Goal: Task Accomplishment & Management: Use online tool/utility

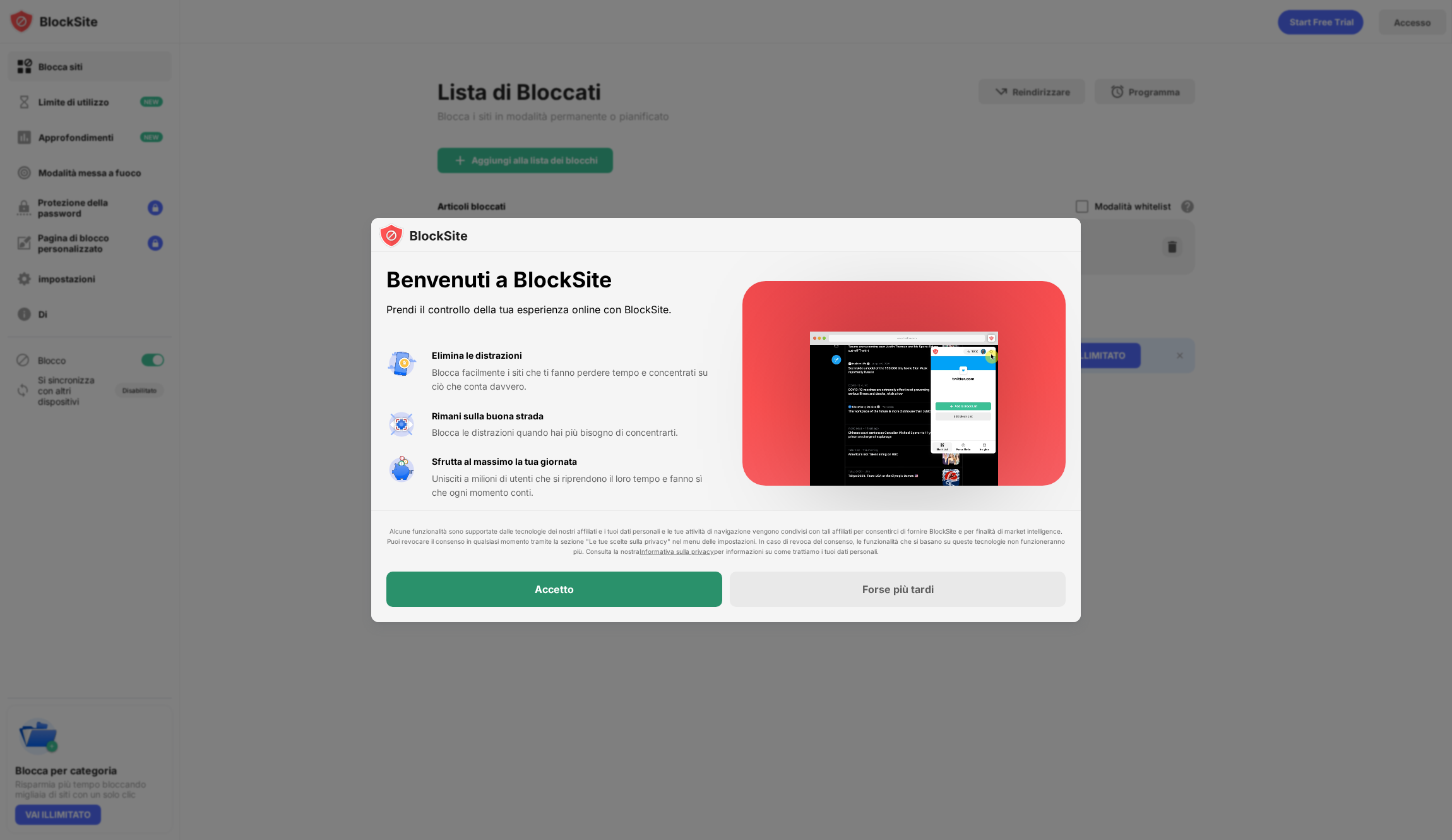
click at [546, 588] on font "Accetto" at bounding box center [554, 589] width 39 height 12
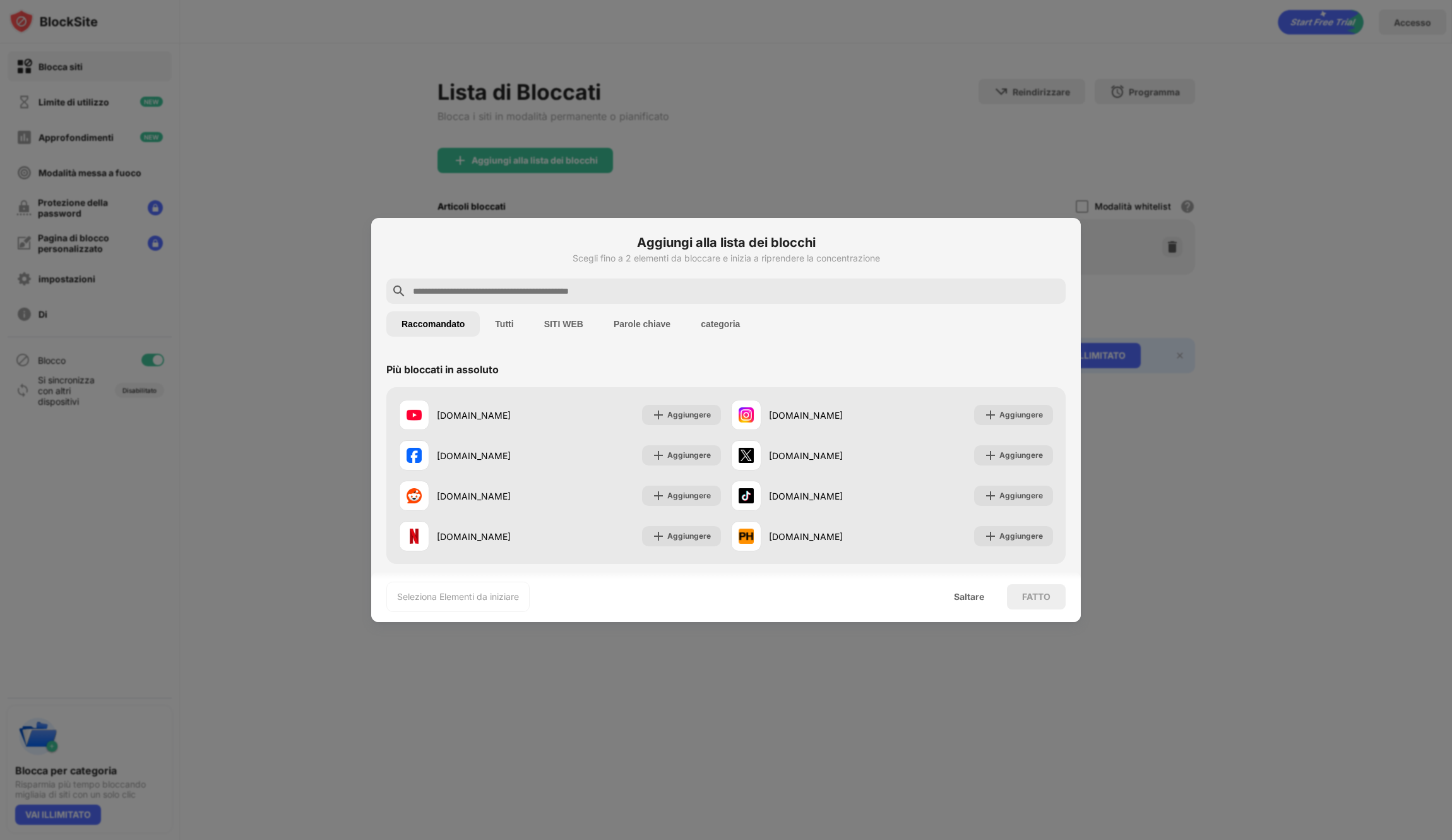
click at [638, 324] on font "Parole chiave" at bounding box center [642, 324] width 57 height 11
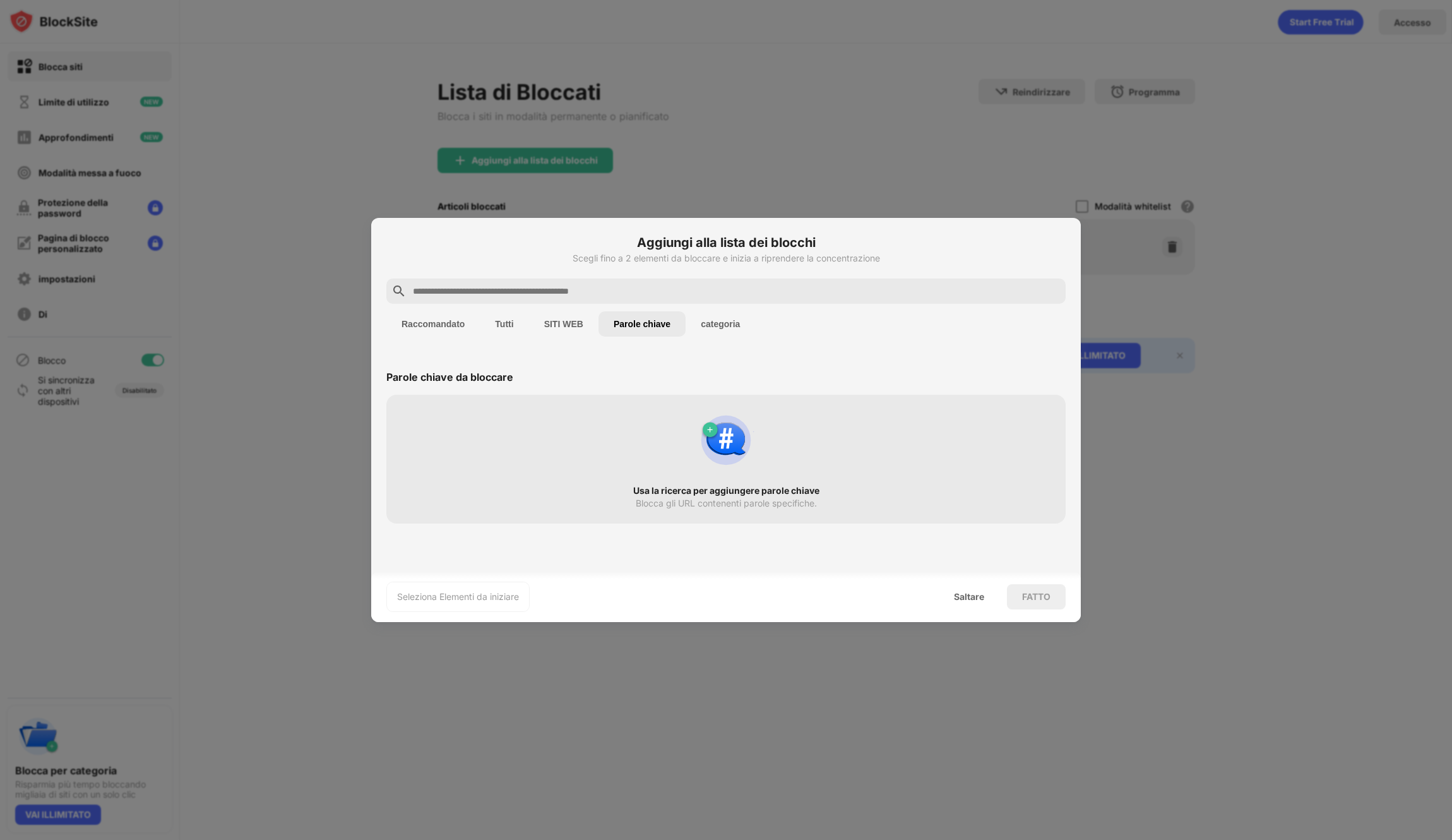
click at [730, 445] on img at bounding box center [726, 440] width 60 height 60
click at [444, 294] on input "text" at bounding box center [737, 291] width 649 height 15
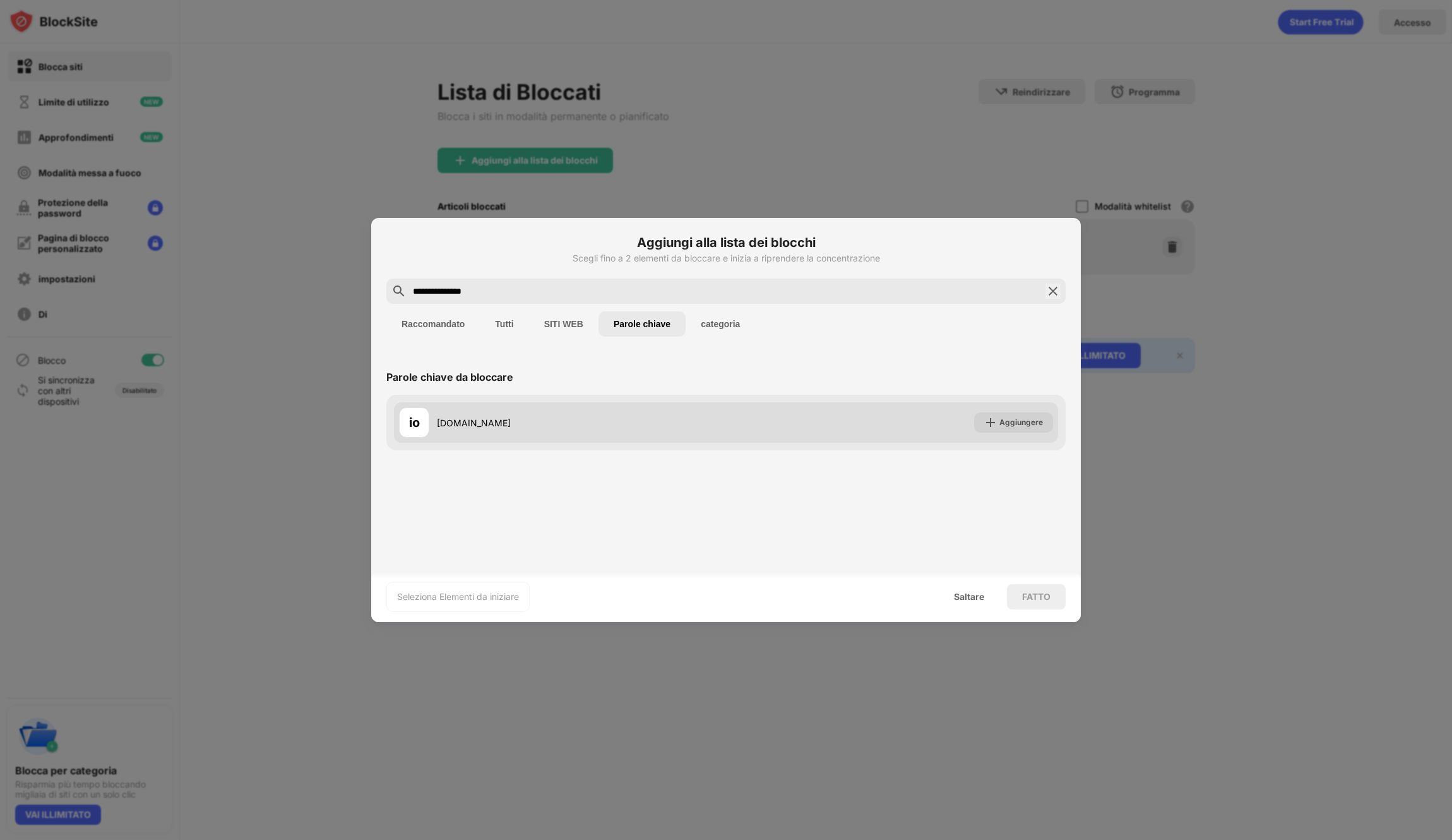
type input "**********"
click at [447, 421] on font "[DOMAIN_NAME]" at bounding box center [473, 422] width 74 height 11
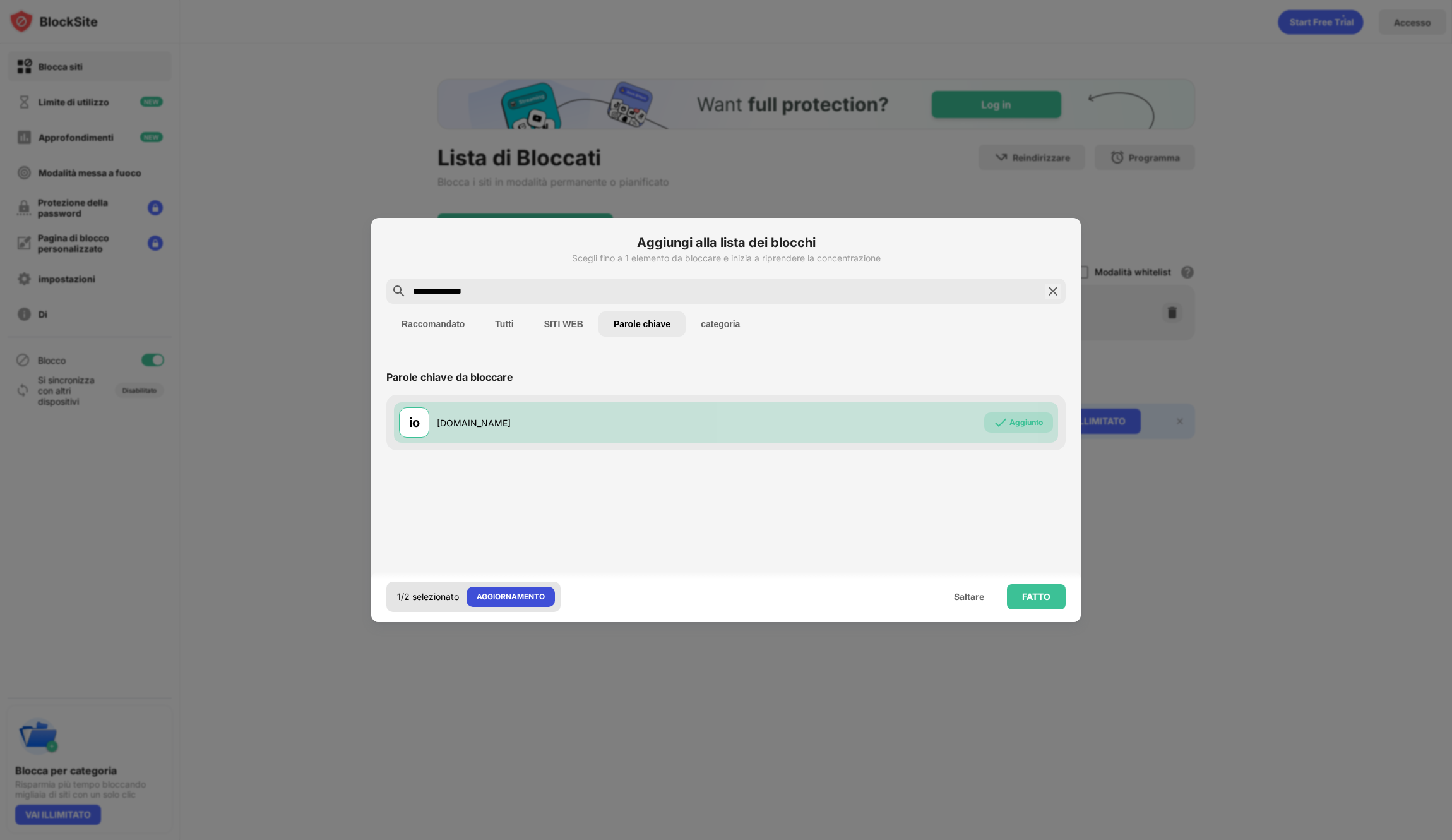
click at [504, 594] on font "AGGIORNAMENTO" at bounding box center [510, 597] width 68 height 10
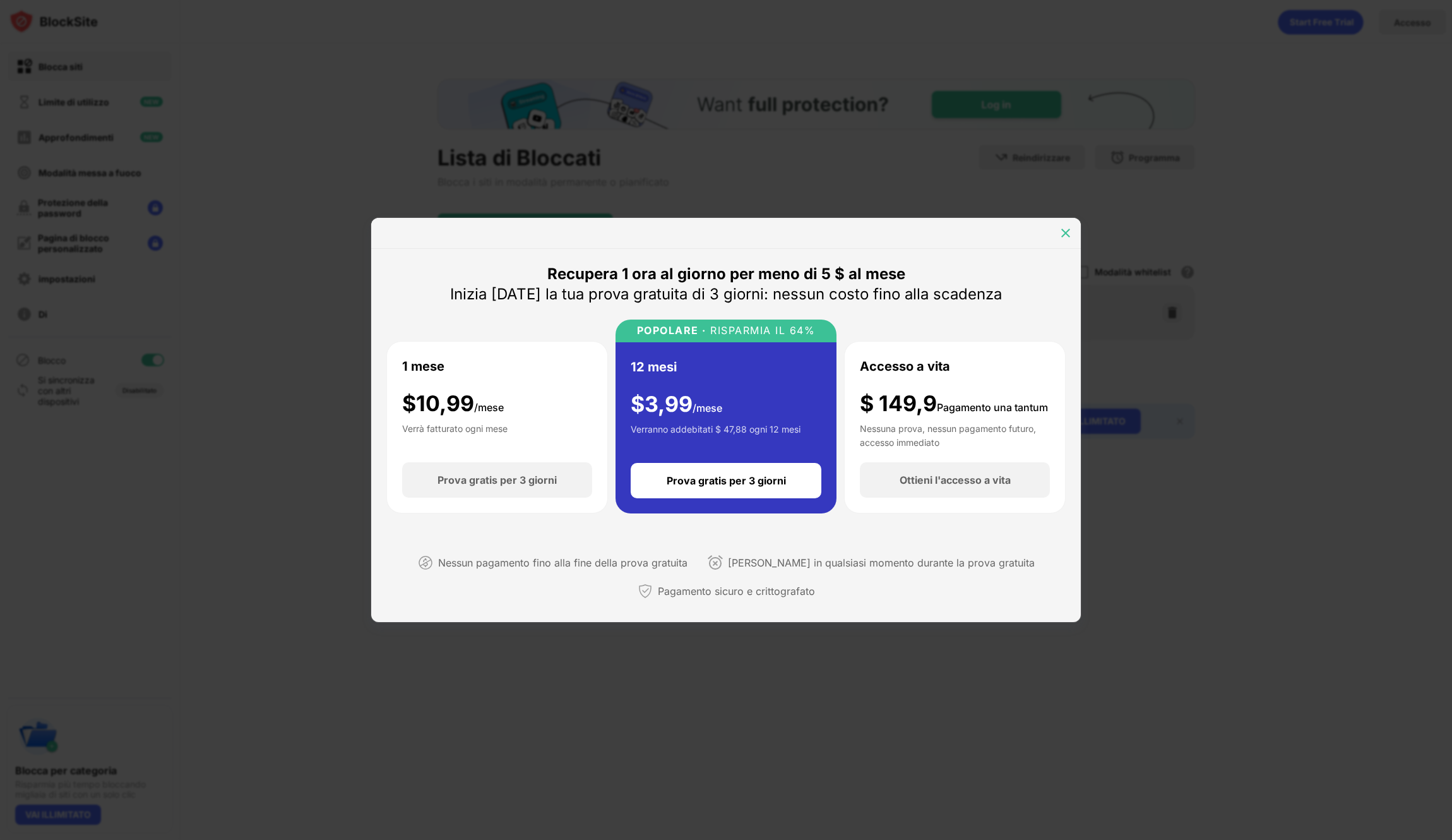
click at [1063, 233] on img at bounding box center [1065, 233] width 12 height 12
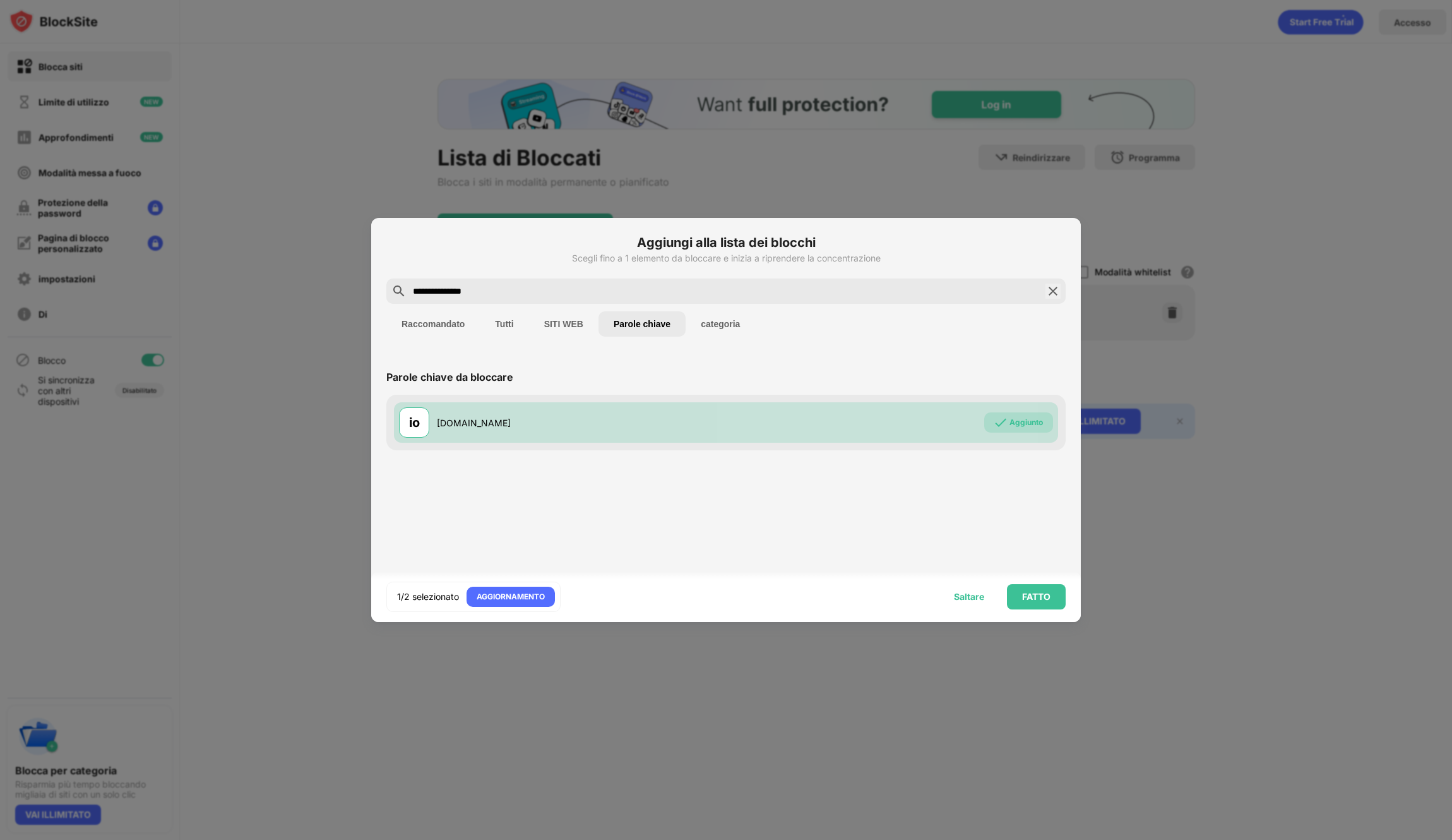
click at [966, 602] on font "Saltare" at bounding box center [969, 596] width 31 height 11
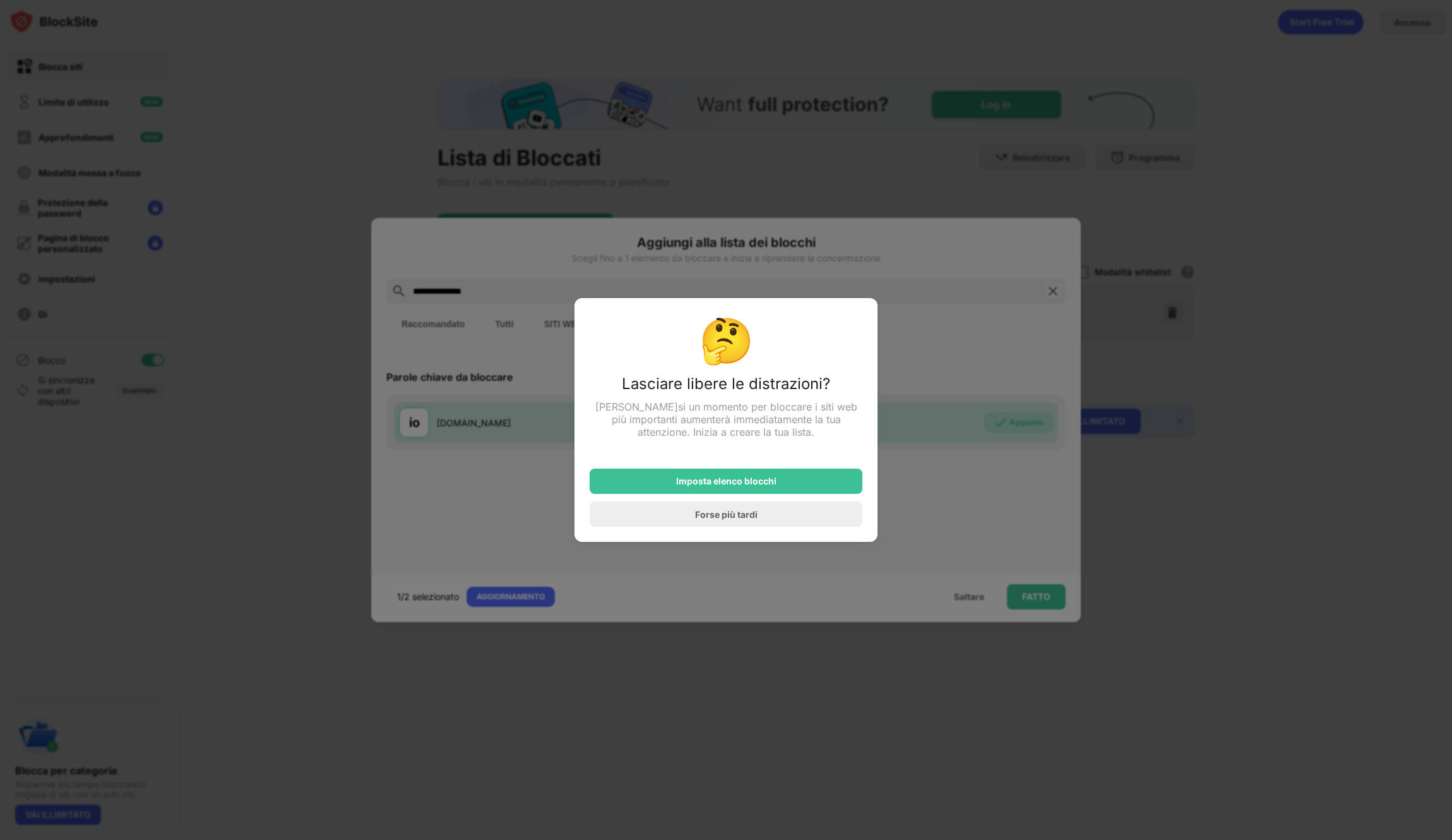
click at [1043, 603] on div at bounding box center [726, 420] width 1452 height 840
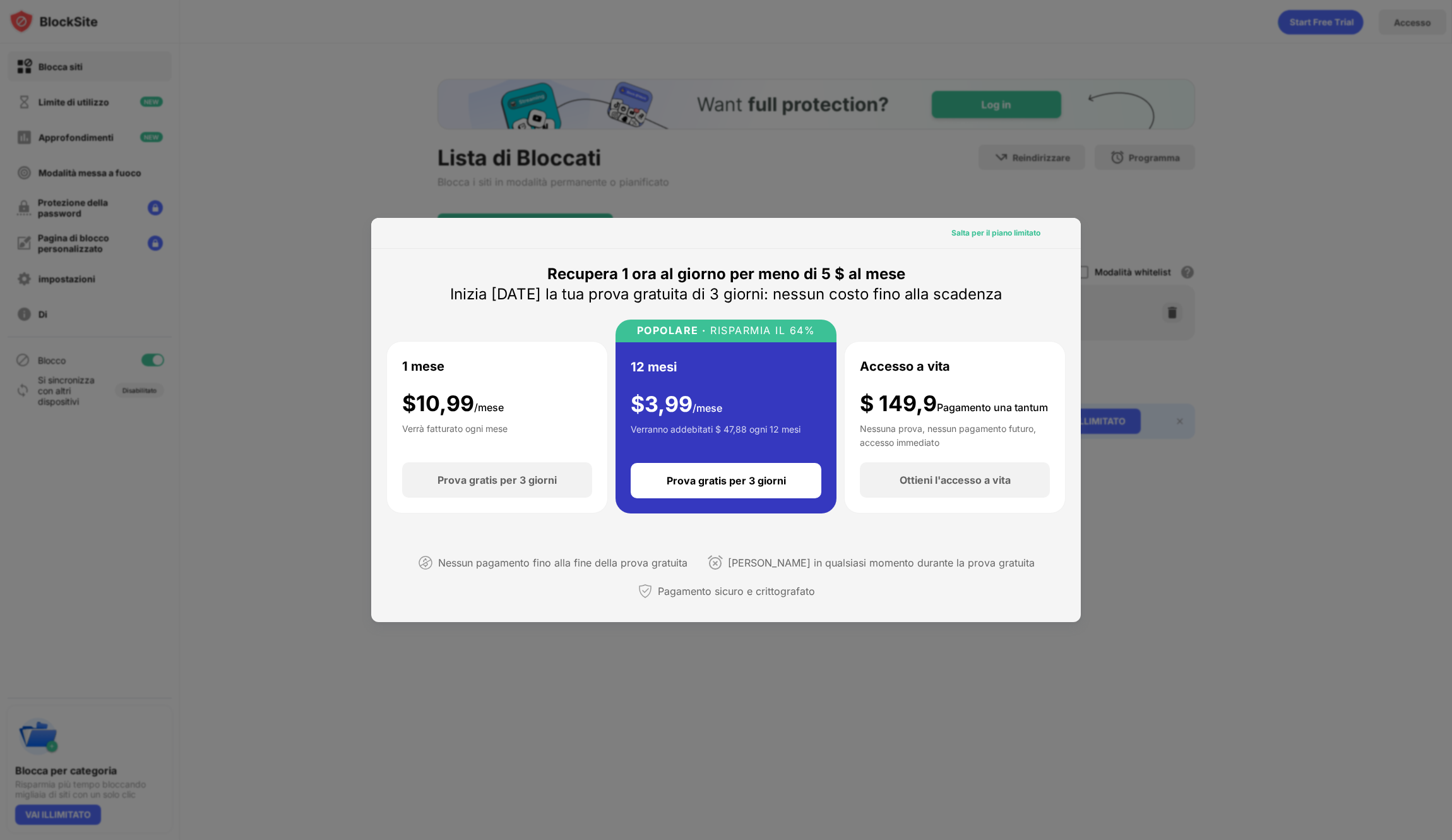
click at [973, 235] on font "Salta per il piano limitato" at bounding box center [996, 233] width 89 height 10
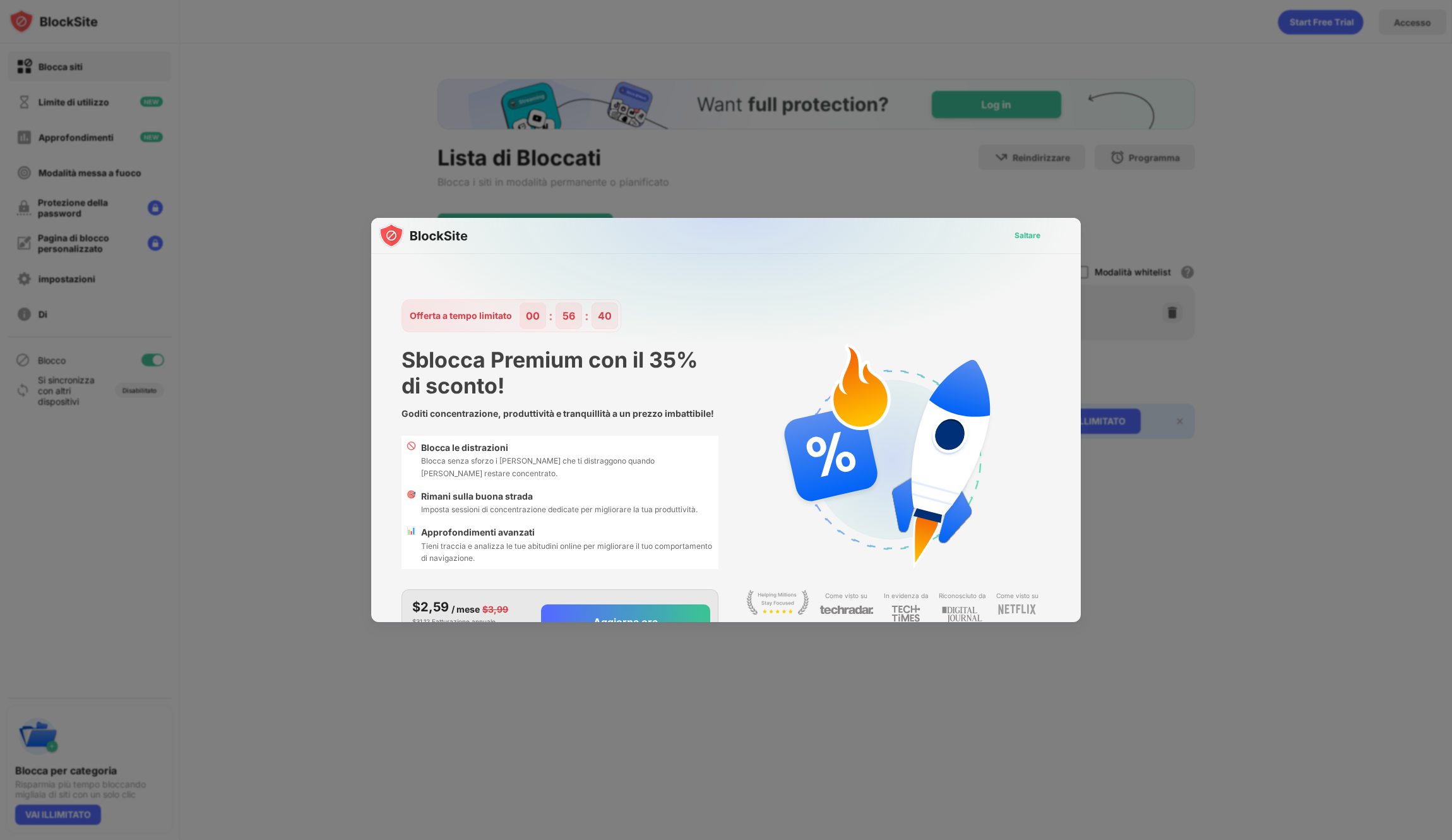
click at [1023, 233] on font "Saltare" at bounding box center [1028, 236] width 26 height 10
